Goal: Transaction & Acquisition: Book appointment/travel/reservation

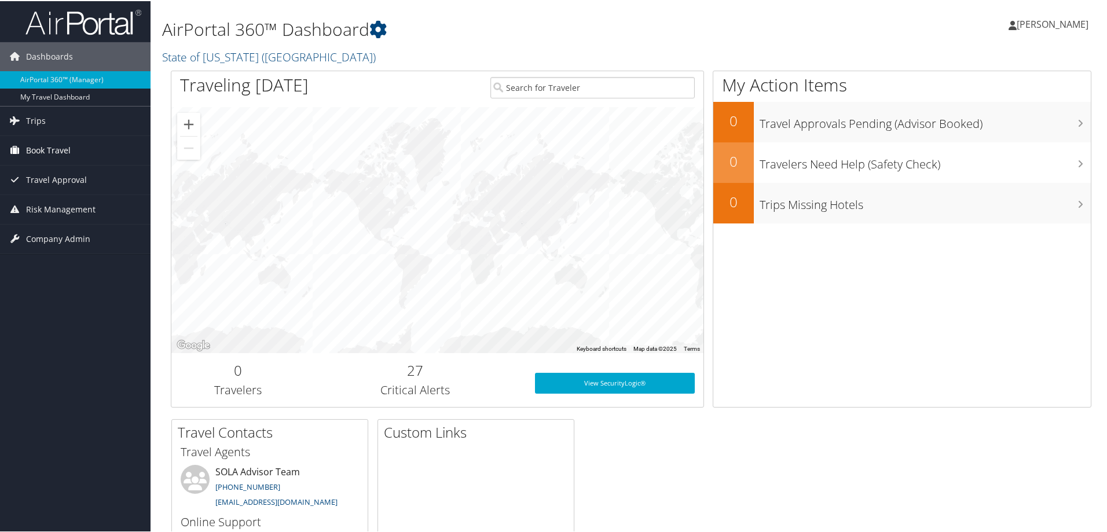
click at [50, 150] on span "Book Travel" at bounding box center [48, 149] width 45 height 29
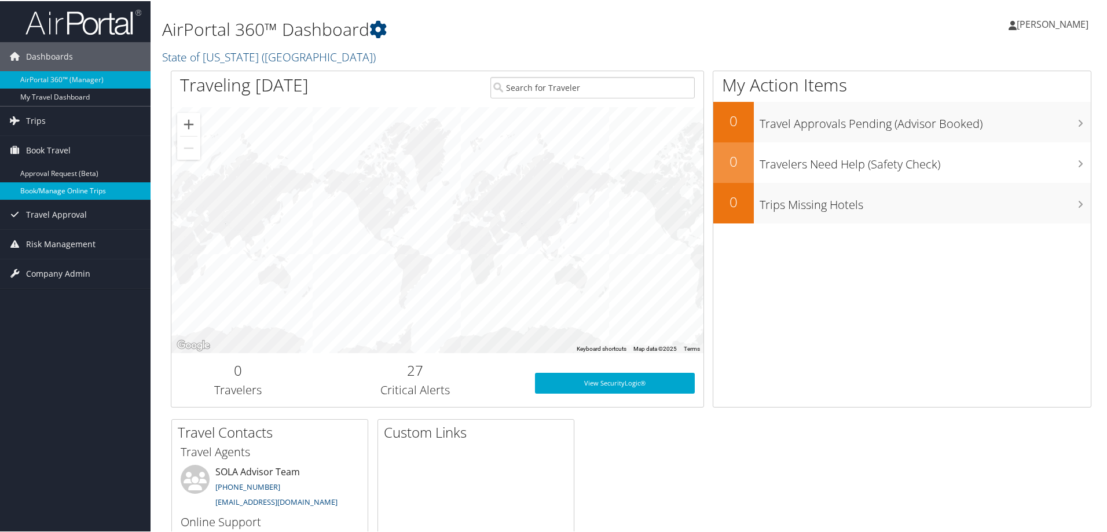
click at [60, 185] on link "Book/Manage Online Trips" at bounding box center [75, 189] width 151 height 17
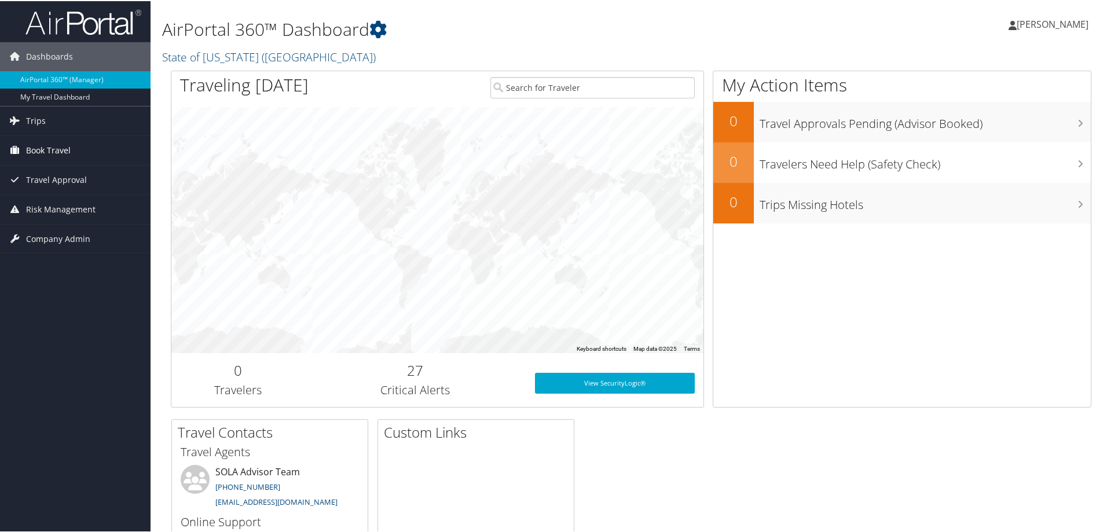
click at [45, 147] on span "Book Travel" at bounding box center [48, 149] width 45 height 29
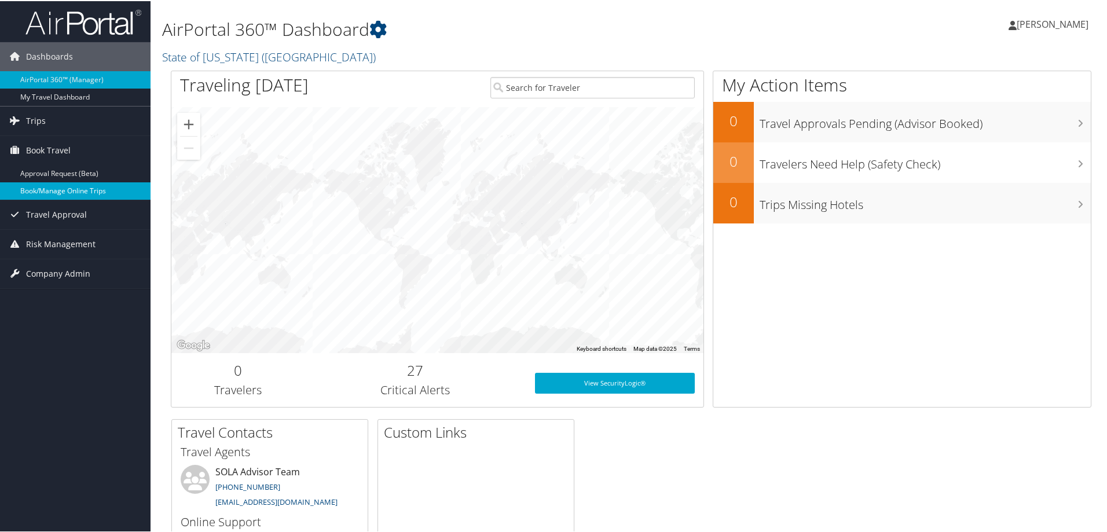
click at [50, 188] on link "Book/Manage Online Trips" at bounding box center [75, 189] width 151 height 17
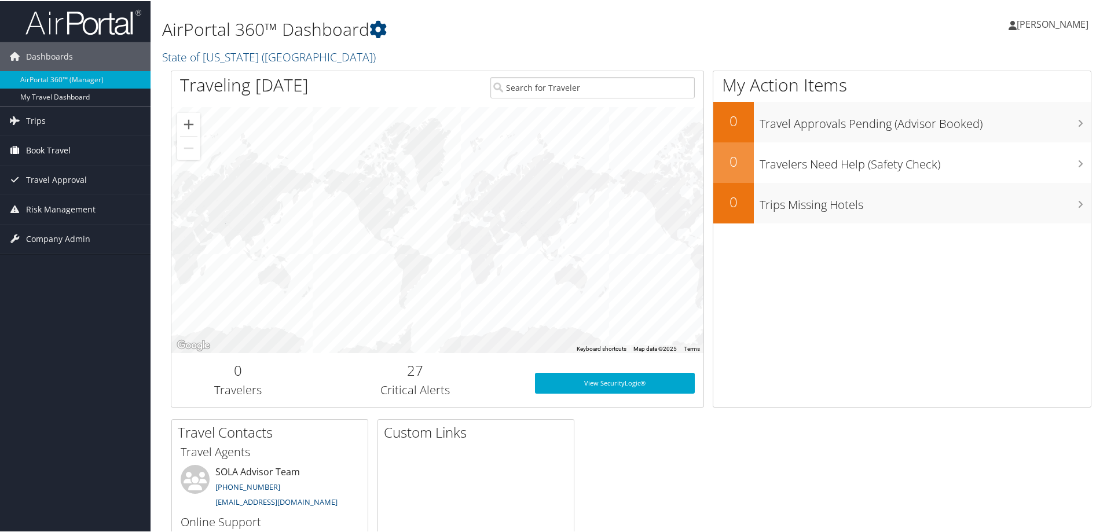
click at [25, 145] on link "Book Travel" at bounding box center [75, 149] width 151 height 29
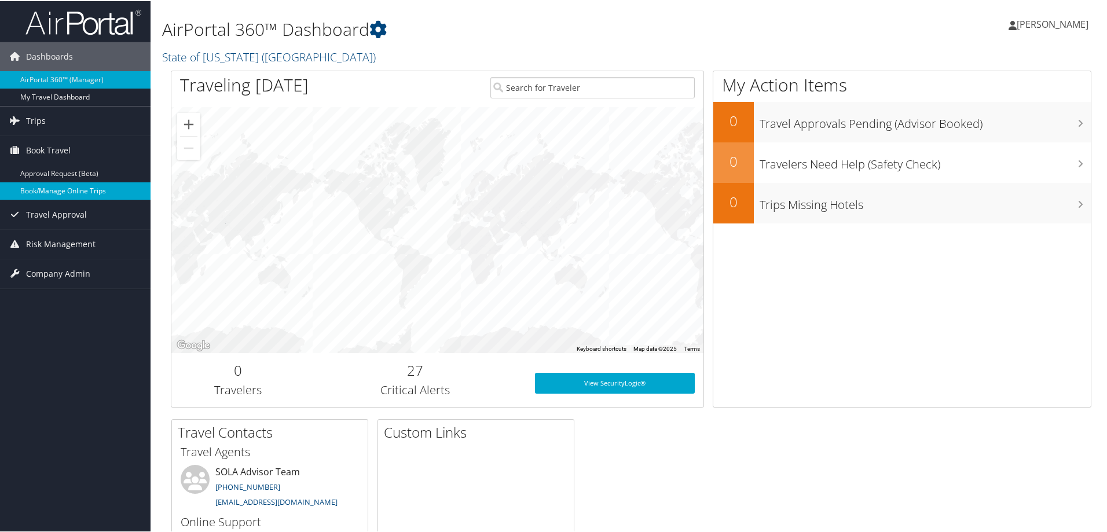
click at [43, 192] on link "Book/Manage Online Trips" at bounding box center [75, 189] width 151 height 17
